Goal: Task Accomplishment & Management: Manage account settings

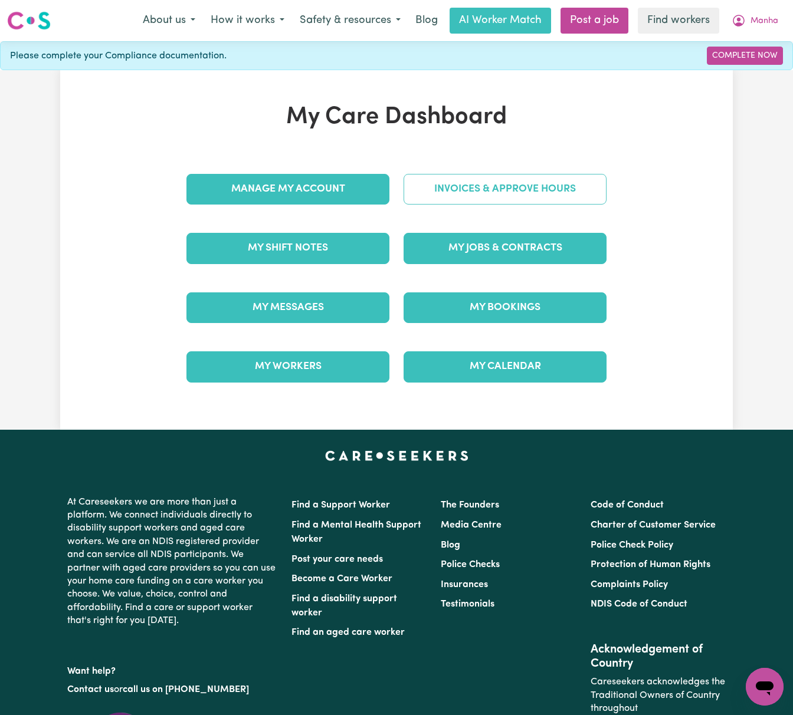
click at [520, 180] on link "Invoices & Approve Hours" at bounding box center [504, 189] width 203 height 31
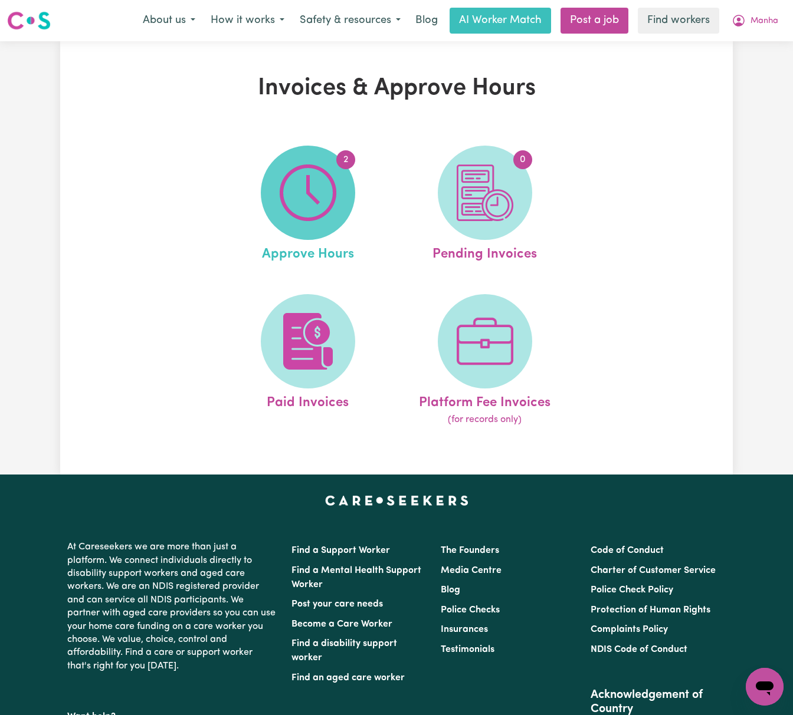
click at [298, 212] on img at bounding box center [308, 193] width 57 height 57
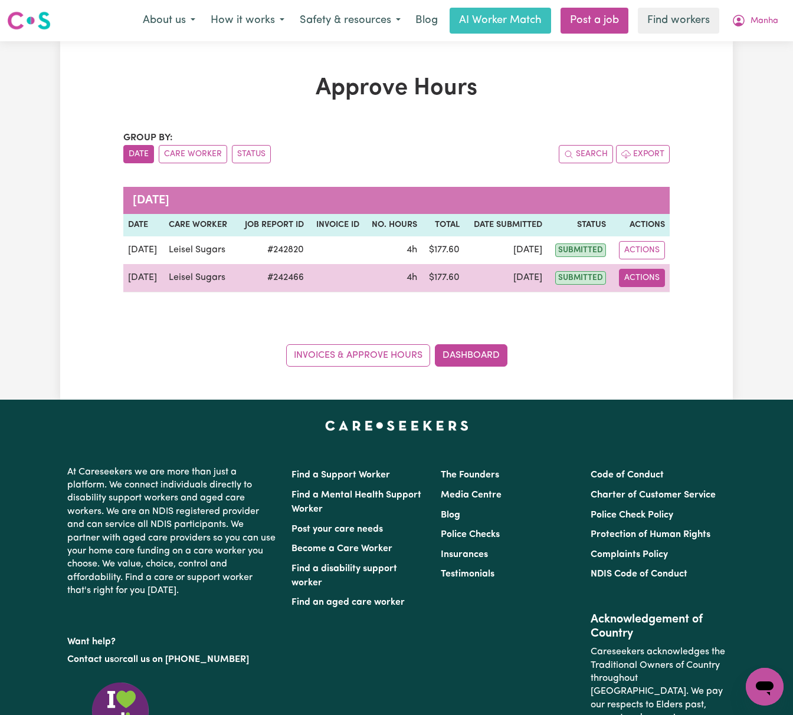
click at [625, 271] on button "Actions" at bounding box center [642, 278] width 46 height 18
click at [684, 310] on link "View Job Report" at bounding box center [669, 306] width 101 height 24
select select "pm"
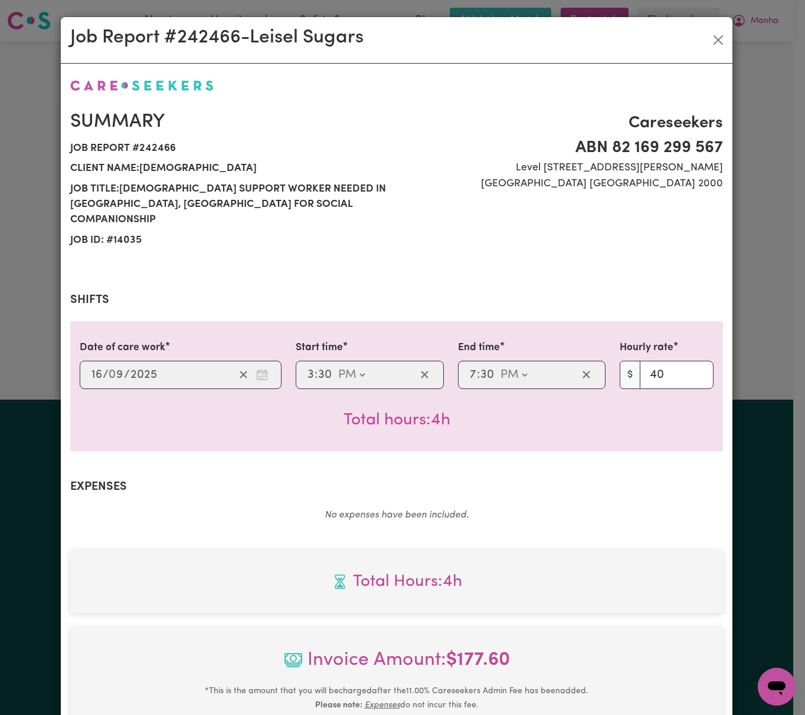
click at [760, 251] on div "Job Report # 242466 - Leisel Sugars Summary Job report # 242466 Client name: [P…" at bounding box center [402, 357] width 805 height 715
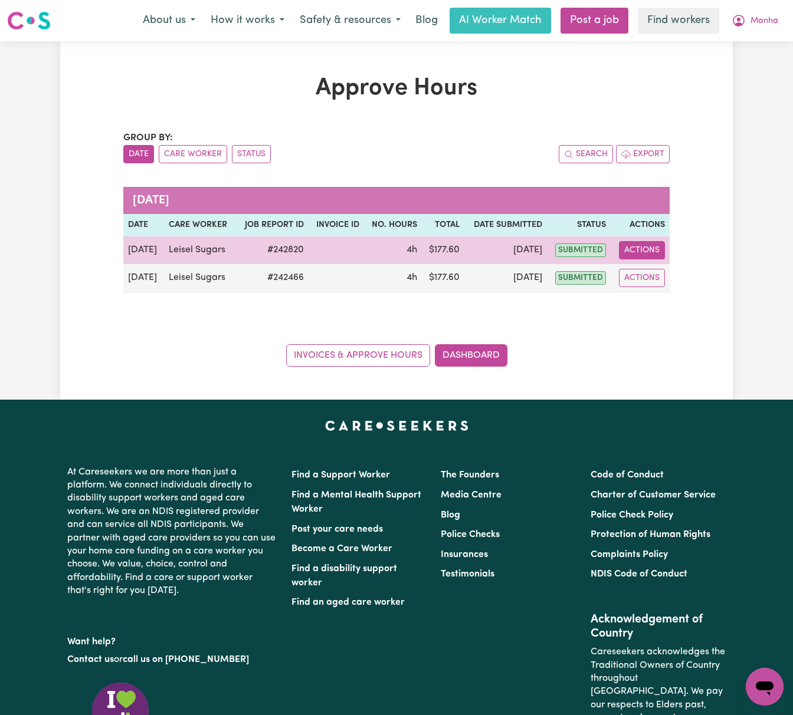
click at [652, 251] on button "Actions" at bounding box center [642, 250] width 46 height 18
click at [667, 272] on link "View Job Report" at bounding box center [669, 278] width 101 height 24
select select "pm"
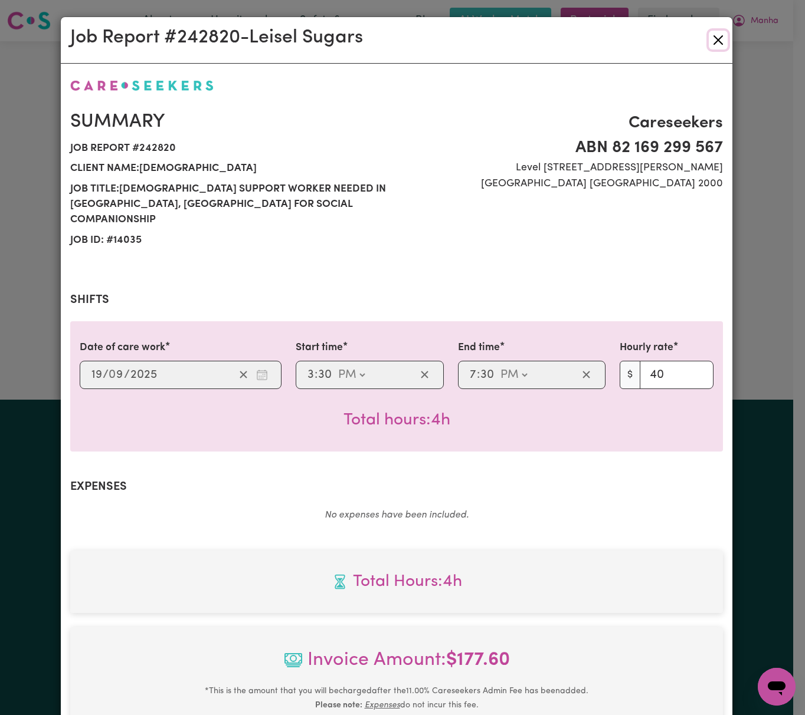
click at [713, 37] on button "Close" at bounding box center [717, 40] width 19 height 19
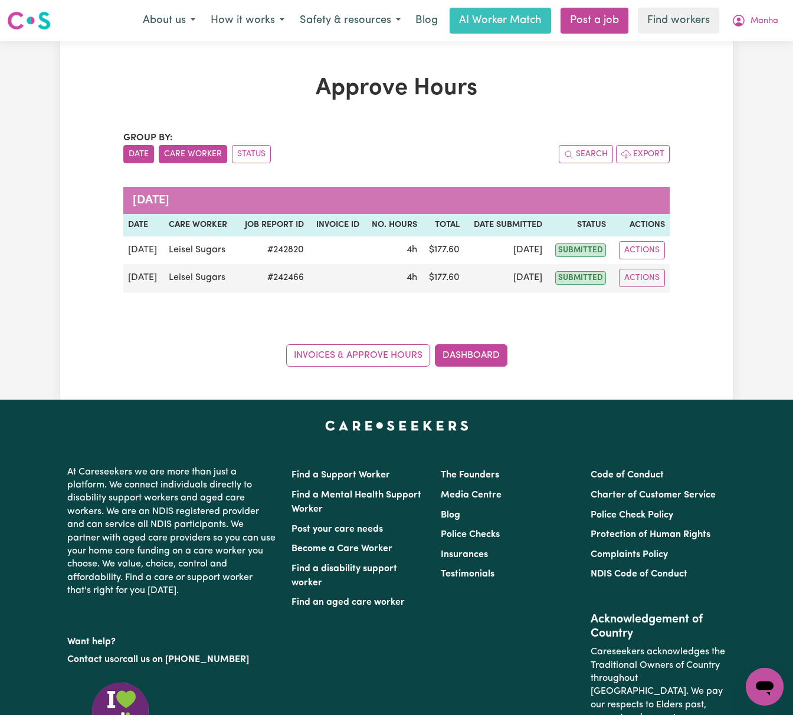
click at [211, 156] on button "Care Worker" at bounding box center [193, 154] width 68 height 18
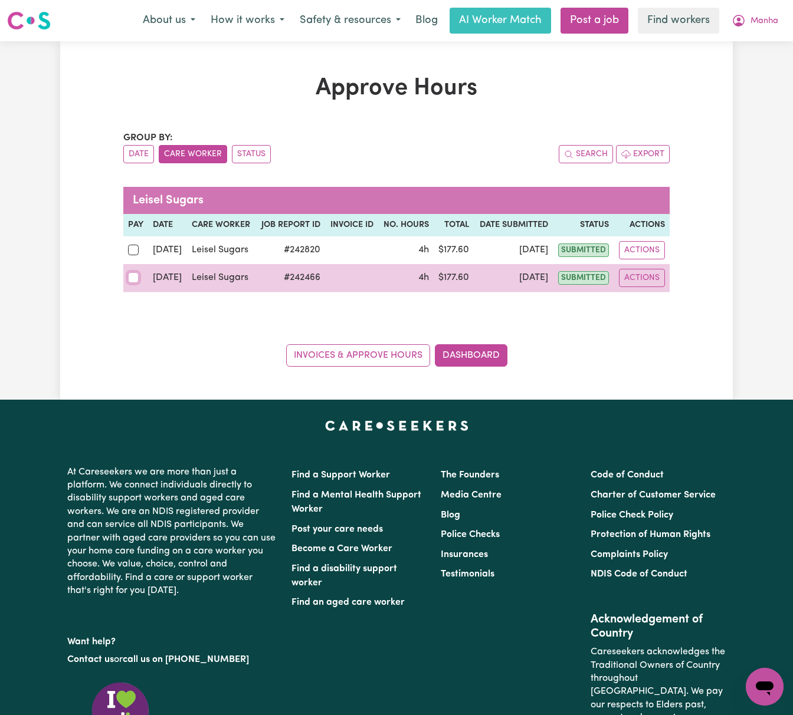
click at [134, 278] on input "checkbox" at bounding box center [133, 278] width 11 height 11
checkbox input "true"
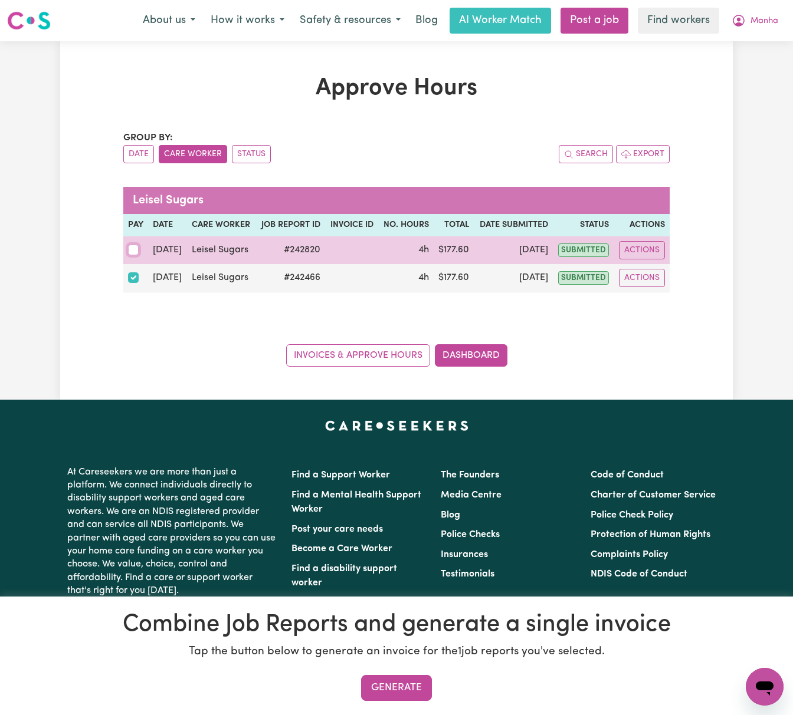
drag, startPoint x: 130, startPoint y: 249, endPoint x: 189, endPoint y: 275, distance: 64.4
click at [131, 249] on input "checkbox" at bounding box center [133, 250] width 11 height 11
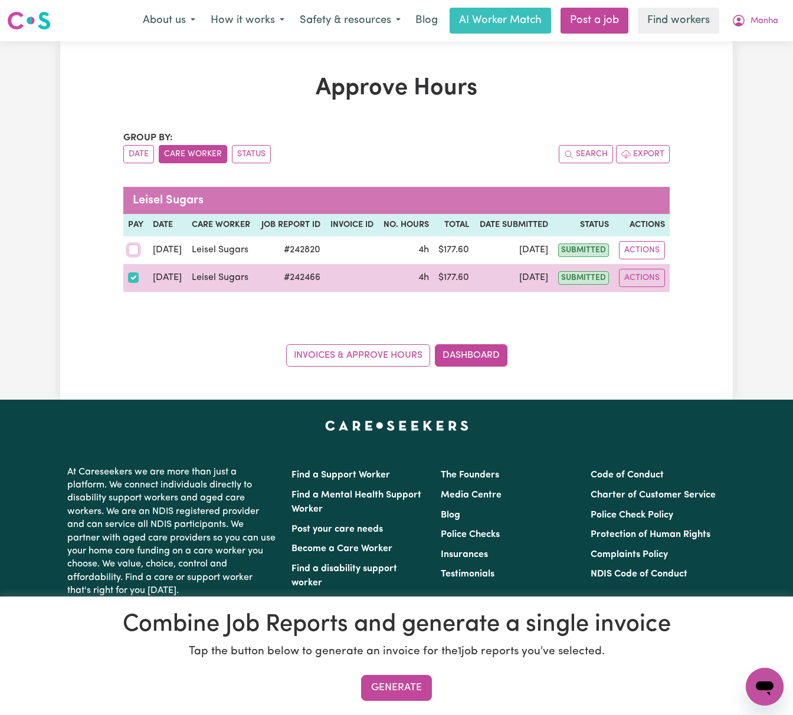
checkbox input "true"
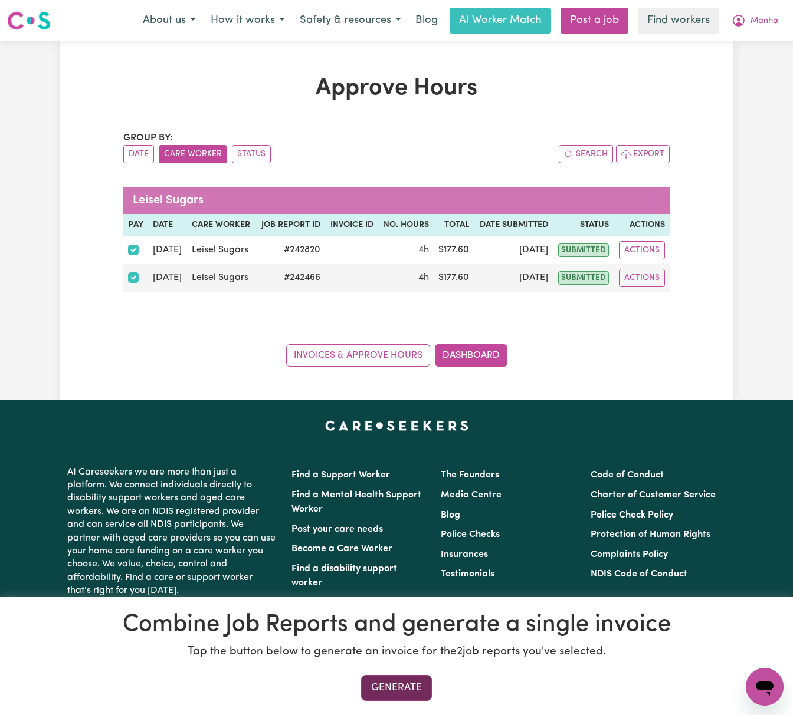
click at [430, 682] on button "Generate" at bounding box center [396, 688] width 71 height 26
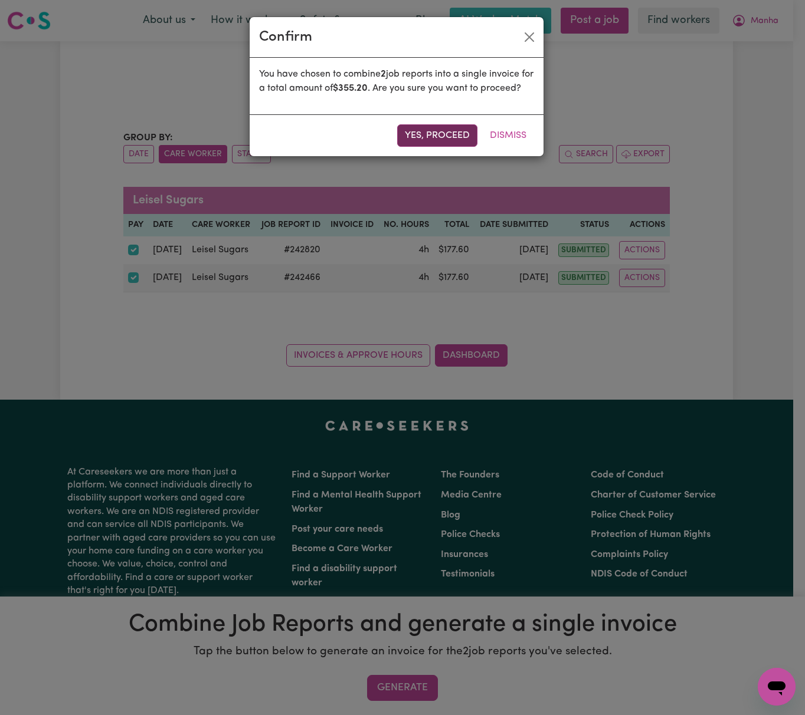
click at [436, 143] on button "Yes, proceed" at bounding box center [437, 135] width 80 height 22
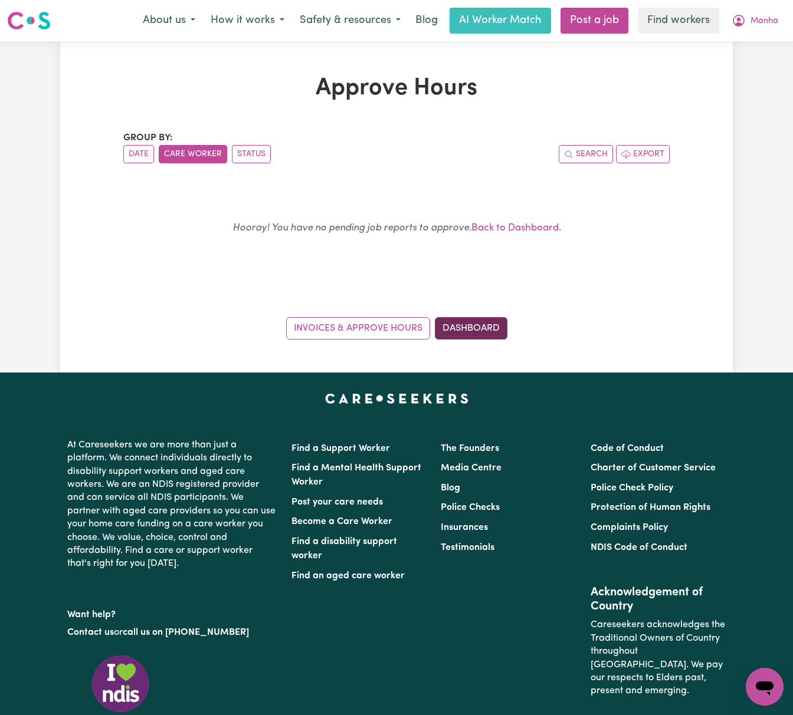
click at [495, 326] on link "Dashboard" at bounding box center [471, 328] width 73 height 22
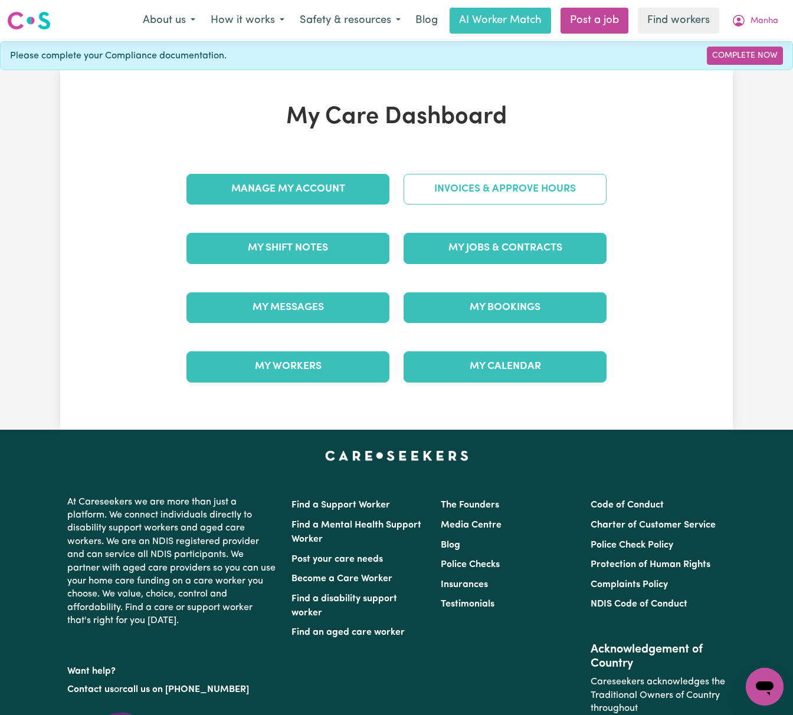
click at [580, 196] on link "Invoices & Approve Hours" at bounding box center [504, 189] width 203 height 31
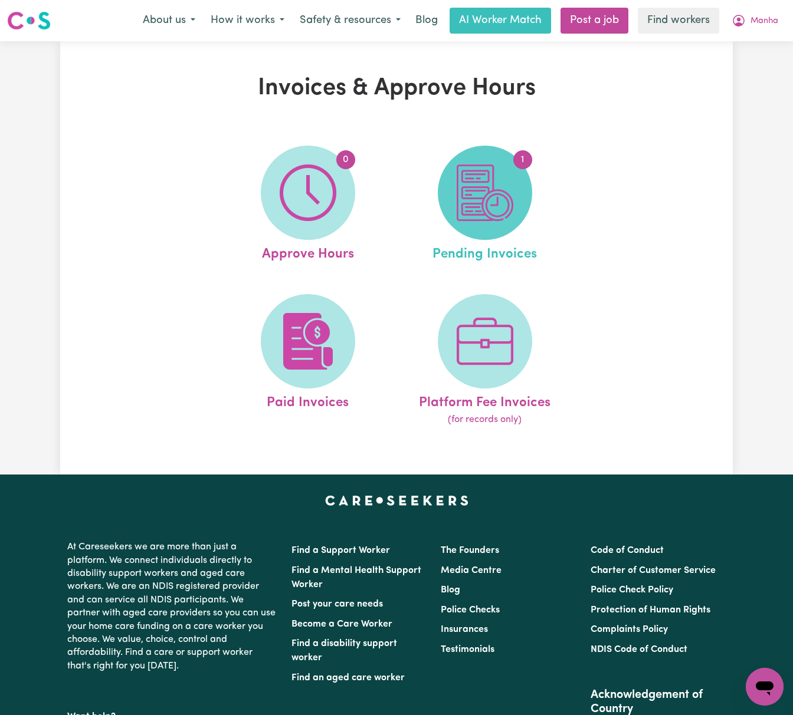
click at [514, 205] on span "1" at bounding box center [485, 193] width 94 height 94
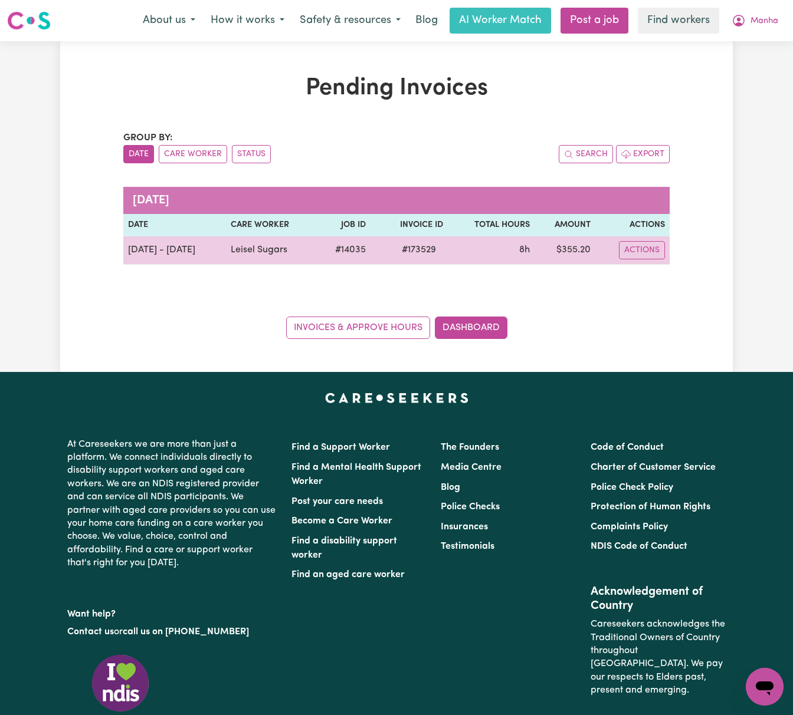
click at [637, 239] on td "Actions" at bounding box center [632, 251] width 74 height 28
click at [633, 247] on button "Actions" at bounding box center [642, 250] width 46 height 18
click at [646, 272] on link "Download Invoice" at bounding box center [673, 278] width 108 height 24
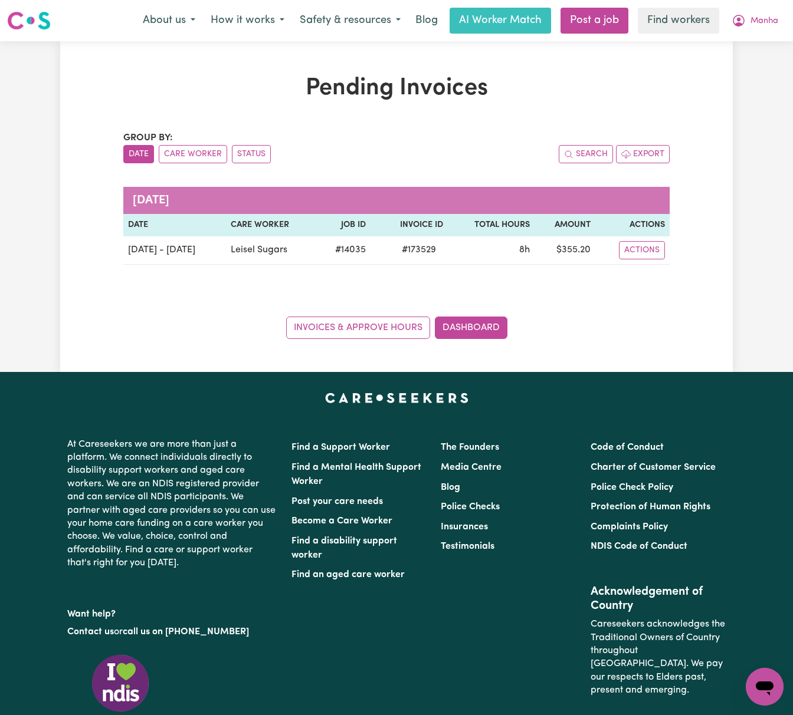
click at [218, 295] on div "Group by: Date Care Worker Status Search Export [DATE] Date Care Worker Job ID …" at bounding box center [396, 235] width 546 height 208
click at [746, 22] on button "Manha" at bounding box center [755, 20] width 62 height 25
click at [747, 45] on link "My Dashboard" at bounding box center [738, 46] width 93 height 22
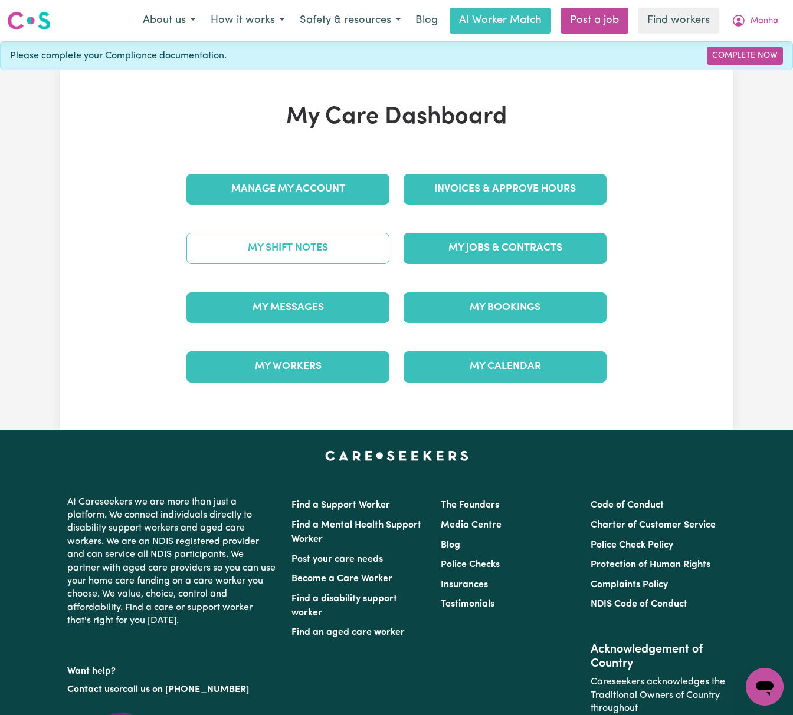
click at [345, 246] on link "My Shift Notes" at bounding box center [287, 248] width 203 height 31
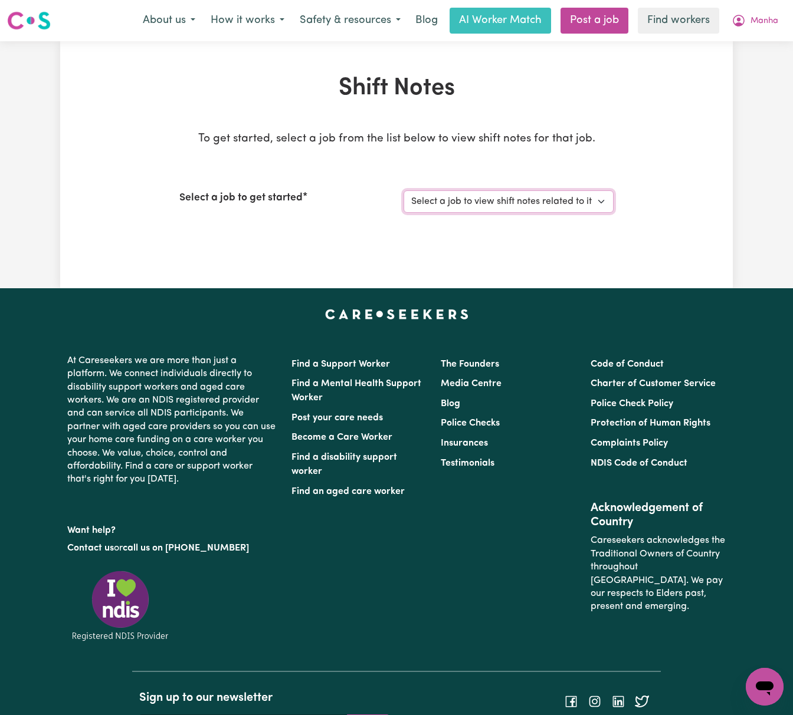
click at [499, 206] on select "Select a job to view shift notes related to it... [DEMOGRAPHIC_DATA] Support Wo…" at bounding box center [508, 202] width 210 height 22
select select "14035"
click at [403, 191] on select "Select a job to view shift notes related to it... [DEMOGRAPHIC_DATA] Support Wo…" at bounding box center [508, 202] width 210 height 22
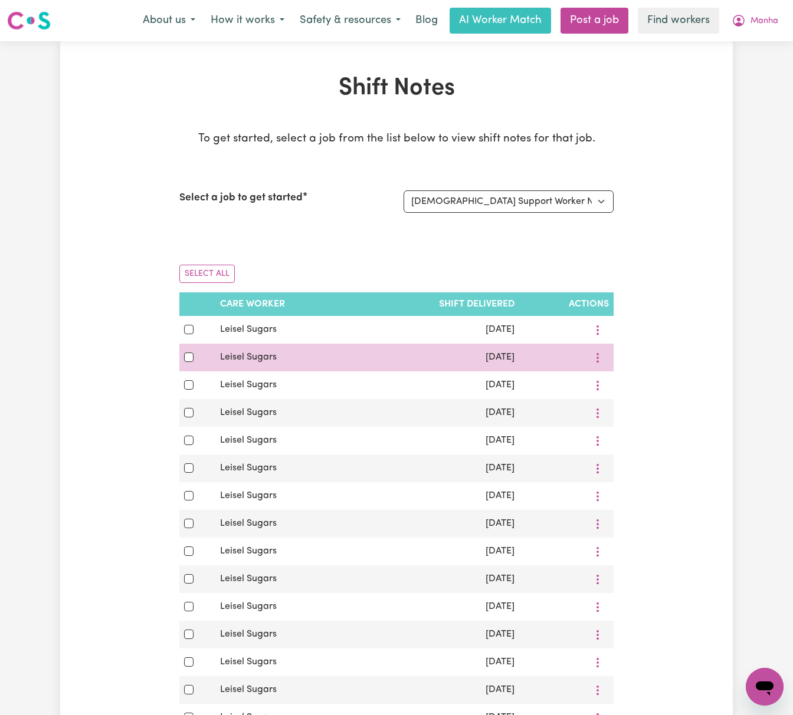
drag, startPoint x: 178, startPoint y: 353, endPoint x: 188, endPoint y: 359, distance: 11.5
click at [179, 353] on td at bounding box center [197, 358] width 36 height 28
click at [189, 359] on input "checkbox" at bounding box center [188, 357] width 9 height 9
checkbox input "true"
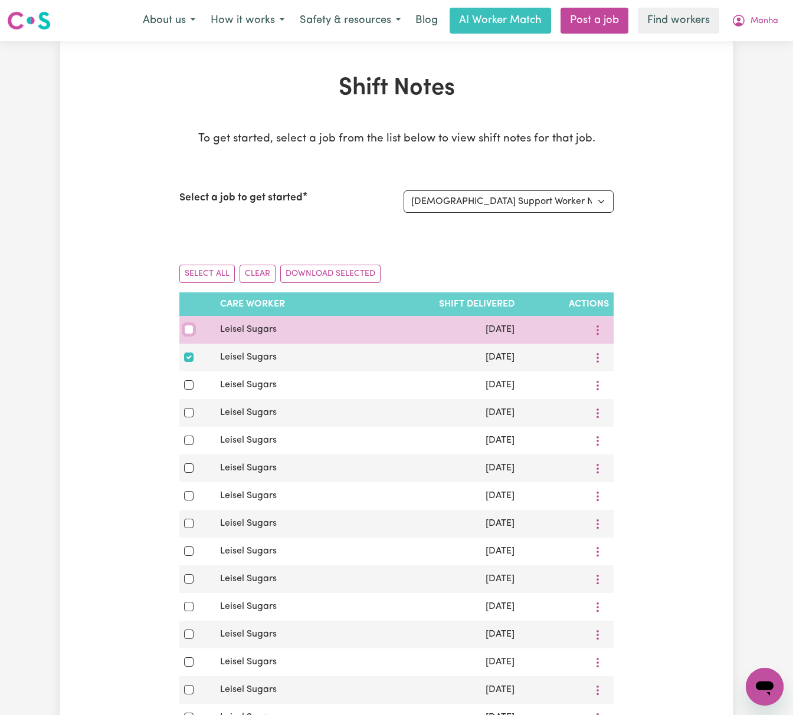
click at [185, 330] on input "checkbox" at bounding box center [188, 329] width 9 height 9
checkbox input "true"
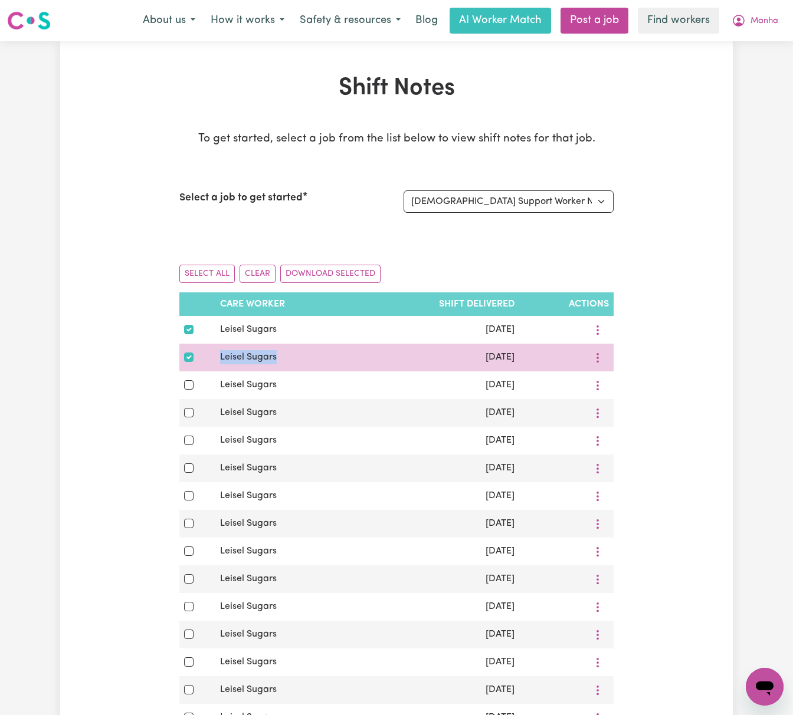
drag, startPoint x: 293, startPoint y: 362, endPoint x: 182, endPoint y: 363, distance: 111.5
click at [182, 363] on tr "Leisel Sugars [DATE]" at bounding box center [396, 358] width 434 height 28
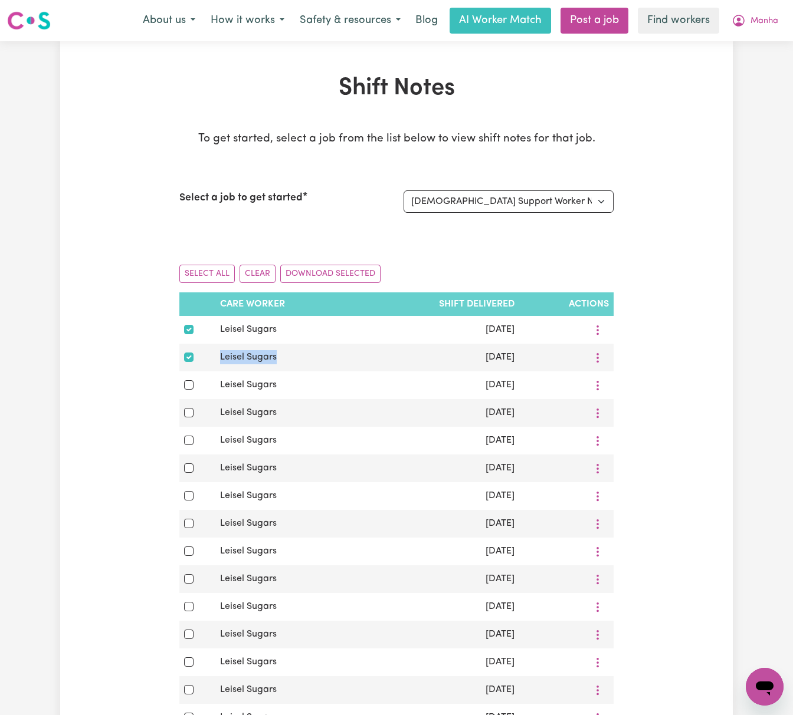
copy tr "Leisel Sugars"
click at [746, 20] on button "Manha" at bounding box center [755, 20] width 62 height 25
click at [359, 273] on button "Download Selected" at bounding box center [330, 274] width 100 height 18
